Goal: Task Accomplishment & Management: Complete application form

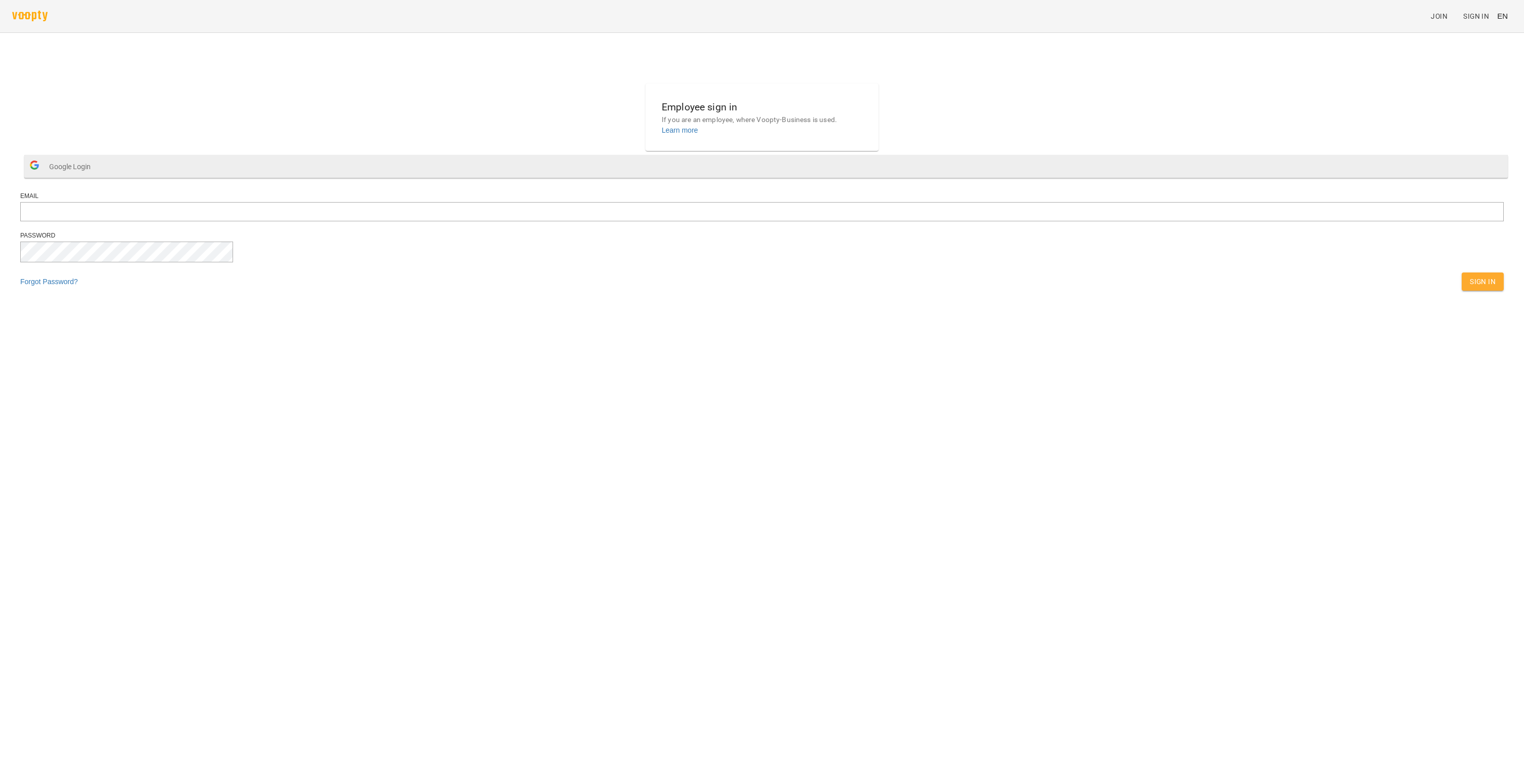
click at [96, 177] on span "Google Login" at bounding box center [72, 167] width 47 height 20
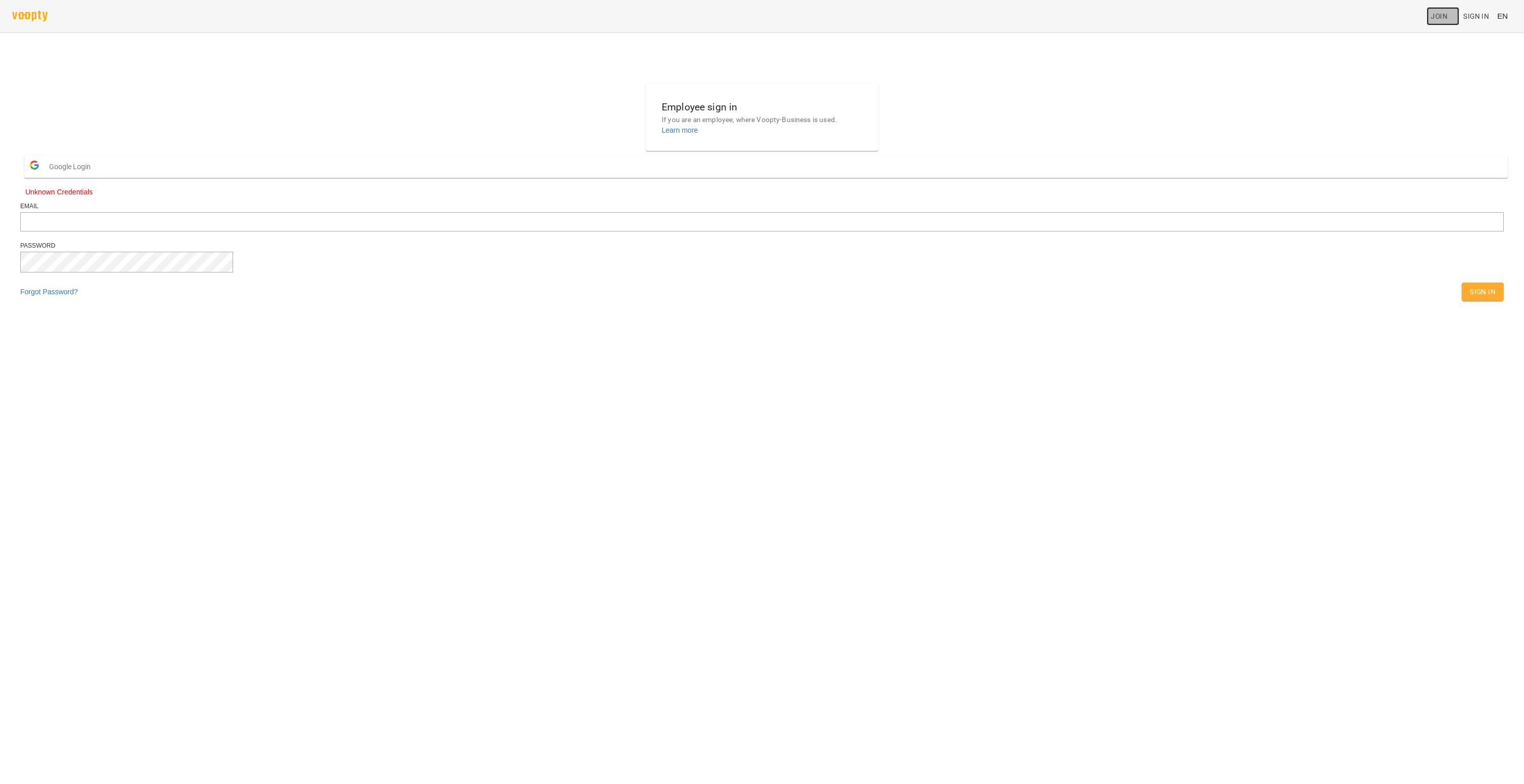
click at [1444, 15] on span "Join" at bounding box center [1439, 16] width 17 height 12
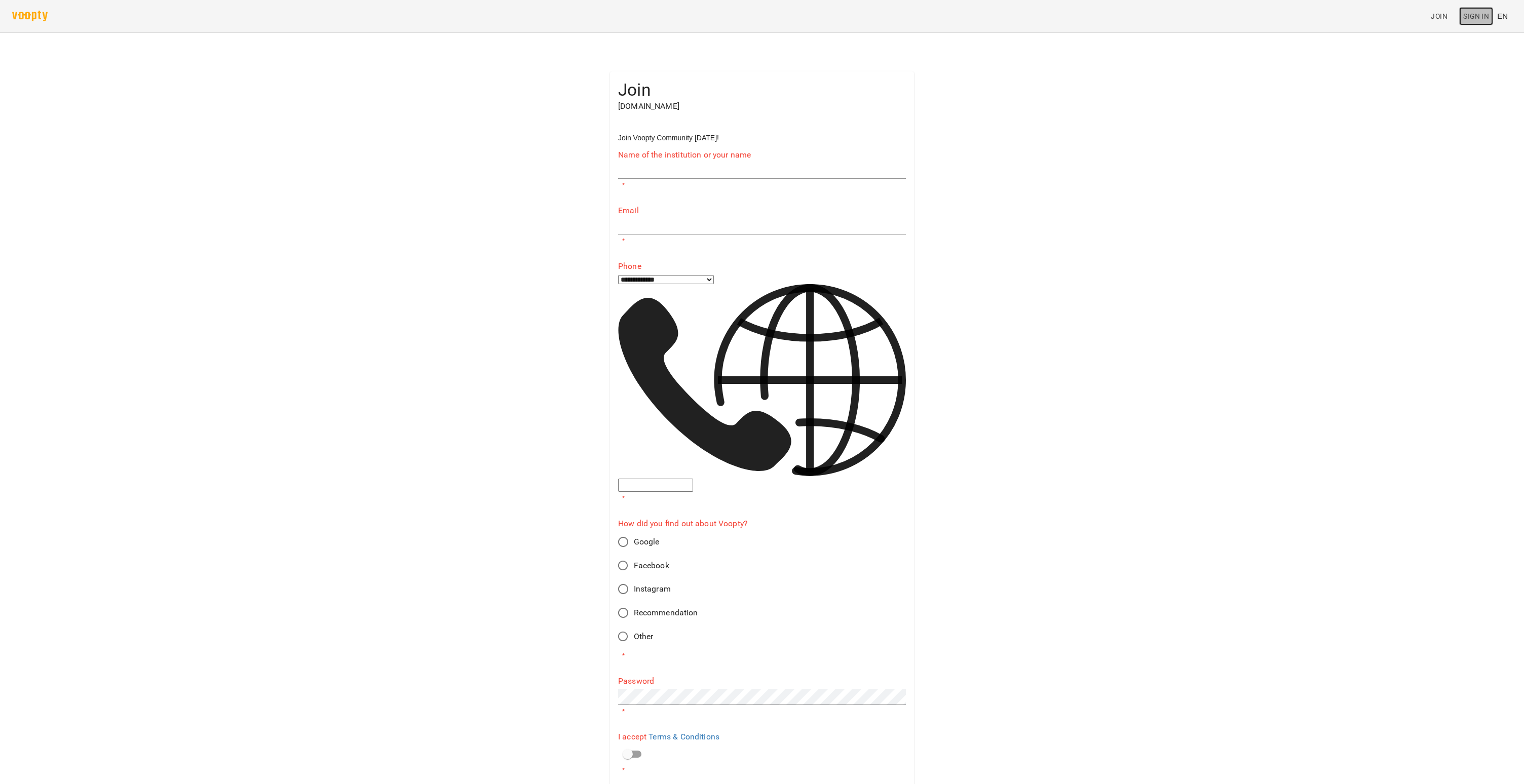
click at [1481, 20] on span "Sign In" at bounding box center [1476, 16] width 26 height 12
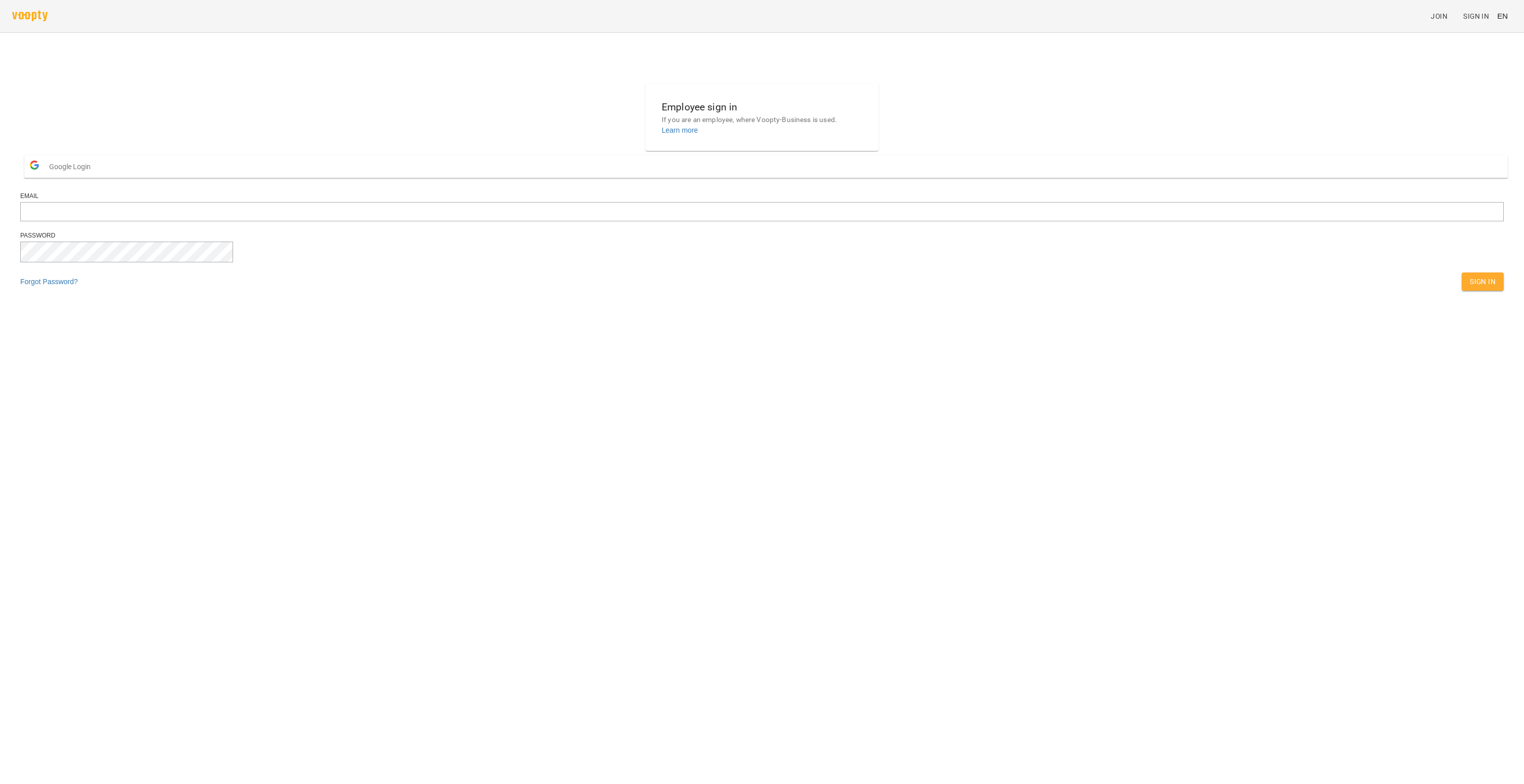
click at [182, 110] on div "Employee sign in If you are an employee, where Voopty-Business is used. Learn m…" at bounding box center [761, 189] width 1491 height 221
click at [38, 17] on img at bounding box center [30, 16] width 35 height 11
